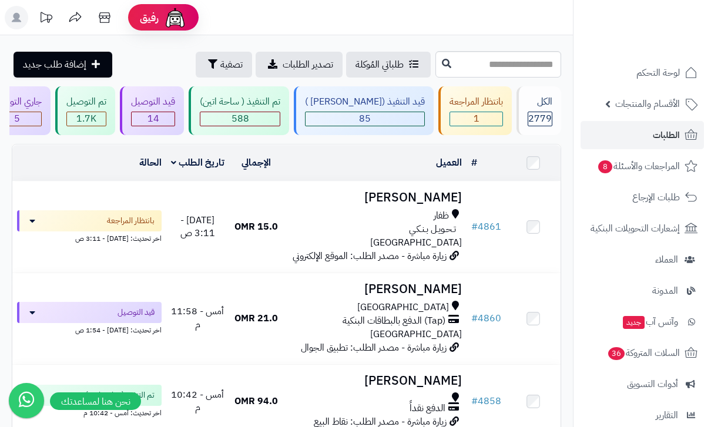
click at [701, 364] on link "السلات المتروكة 36" at bounding box center [641, 353] width 123 height 28
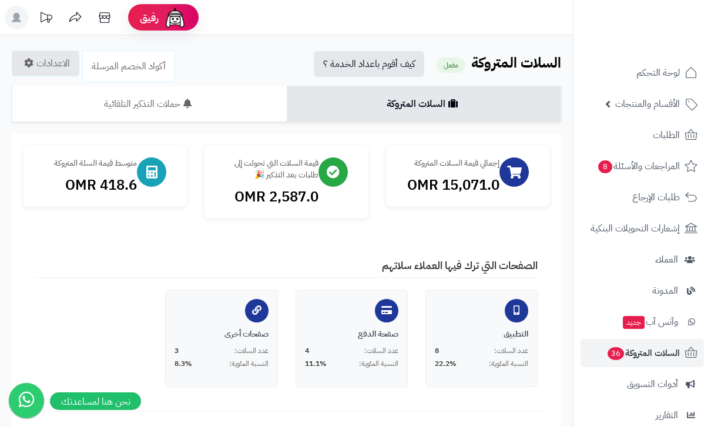
click at [650, 146] on link "الطلبات" at bounding box center [641, 135] width 123 height 28
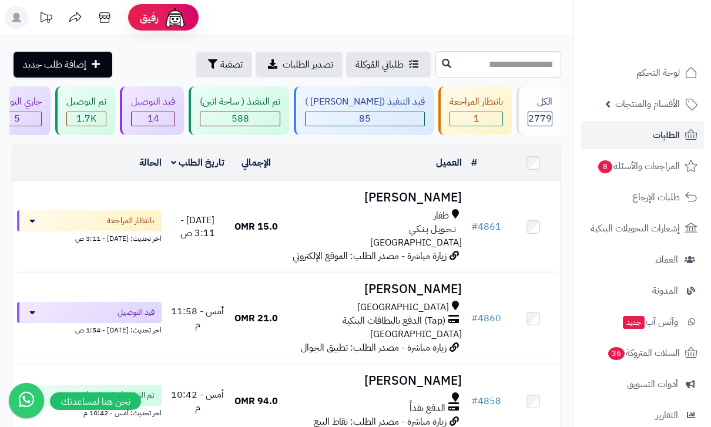
click at [398, 110] on div "قيد التنفيذ (صن مارت ) 85" at bounding box center [364, 110] width 140 height 49
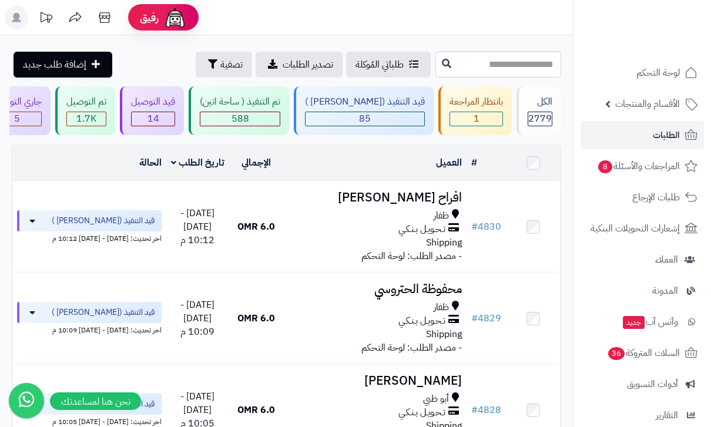
click at [652, 140] on link "الطلبات" at bounding box center [641, 135] width 123 height 28
